Goal: Transaction & Acquisition: Purchase product/service

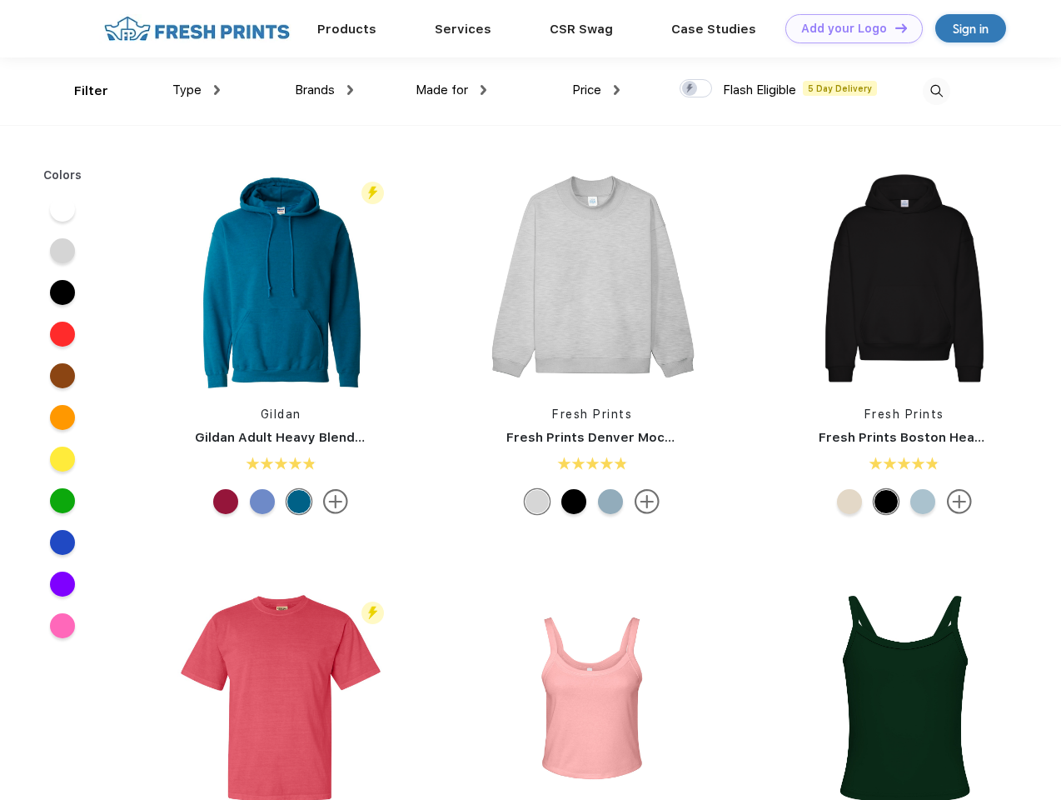
click at [848, 28] on link "Add your Logo Design Tool" at bounding box center [853, 28] width 137 height 29
click at [0, 0] on div "Design Tool" at bounding box center [0, 0] width 0 height 0
click at [894, 27] on link "Add your Logo Design Tool" at bounding box center [853, 28] width 137 height 29
click at [80, 91] on div "Filter" at bounding box center [91, 91] width 34 height 19
click at [197, 90] on span "Type" at bounding box center [186, 89] width 29 height 15
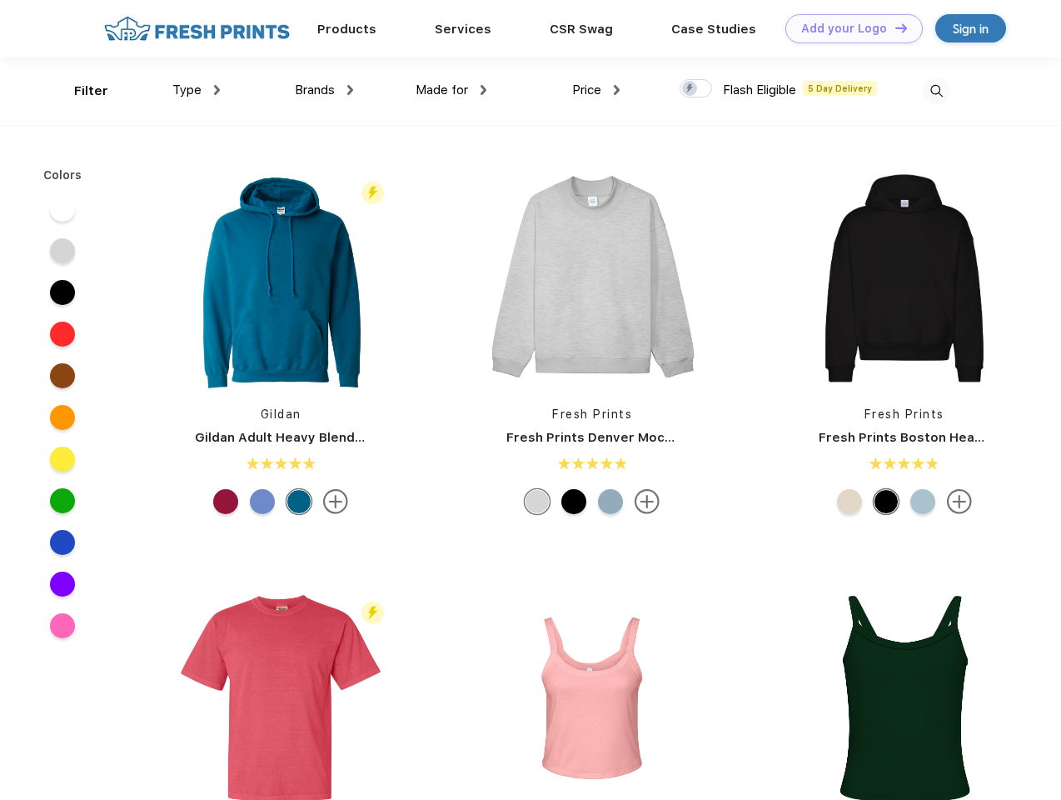
click at [324, 90] on span "Brands" at bounding box center [315, 89] width 40 height 15
click at [451, 90] on span "Made for" at bounding box center [442, 89] width 52 height 15
click at [596, 90] on span "Price" at bounding box center [586, 89] width 29 height 15
click at [696, 89] on div at bounding box center [696, 88] width 32 height 18
click at [690, 89] on input "checkbox" at bounding box center [685, 83] width 11 height 11
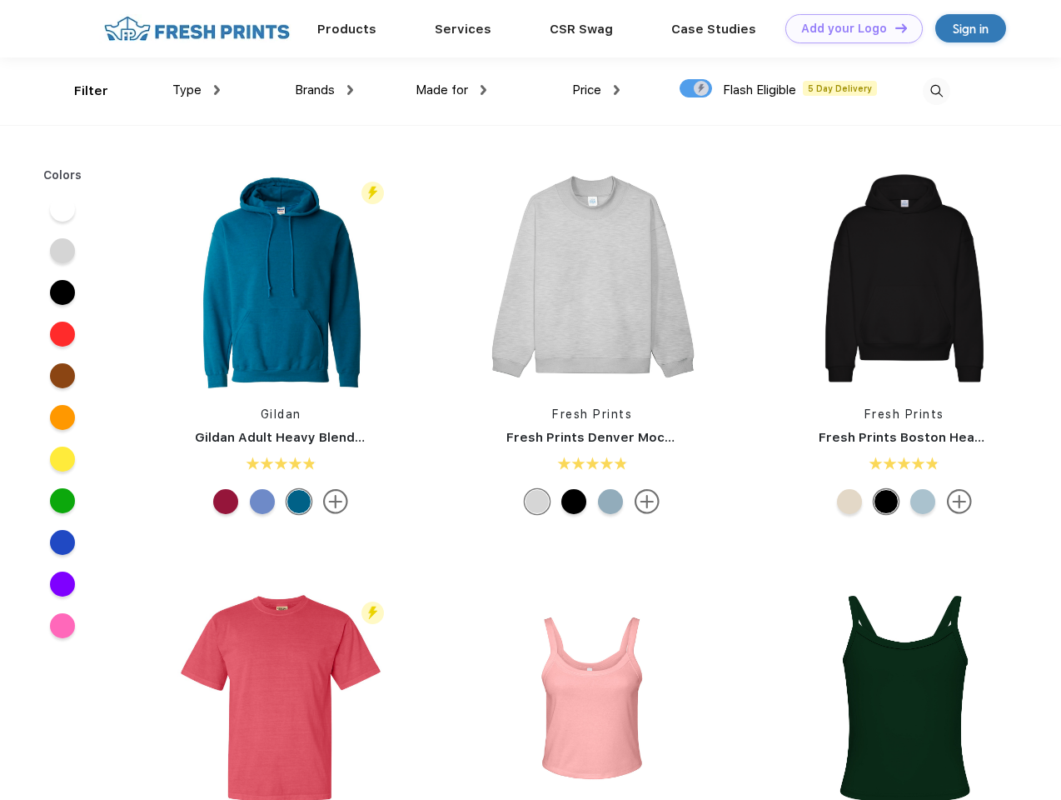
click at [936, 91] on img at bounding box center [936, 90] width 27 height 27
